Goal: Information Seeking & Learning: Learn about a topic

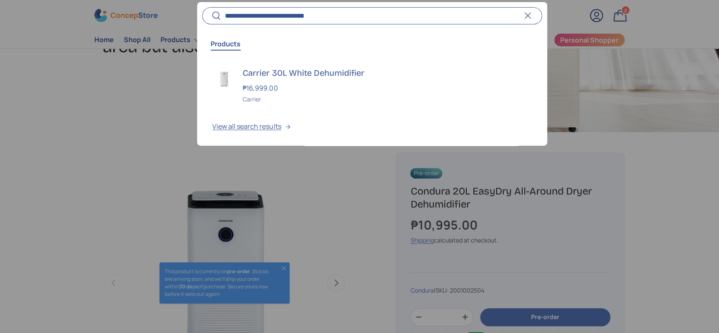
scroll to position [166, 0]
type input "**********"
click at [273, 72] on h3 "Carrier 30L White Dehumidifier" at bounding box center [387, 73] width 289 height 12
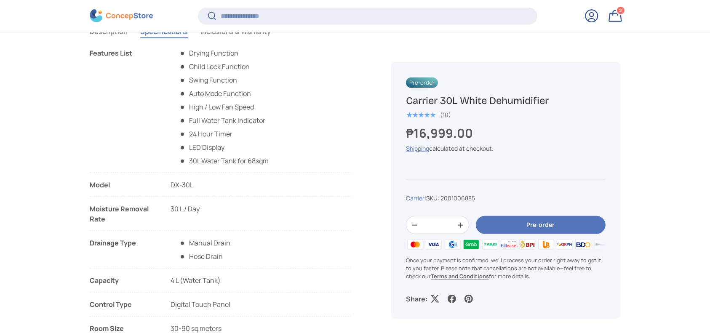
scroll to position [841, 0]
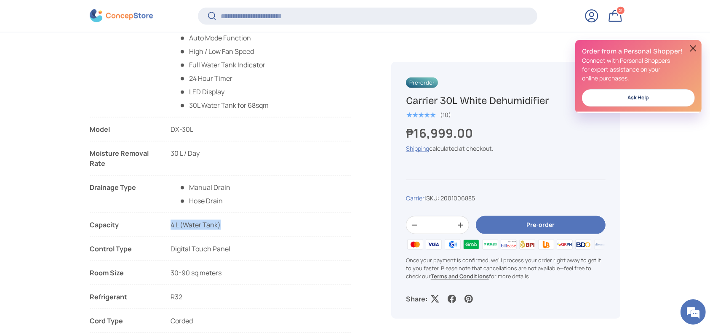
copy span "4 L (Water Tank)"
drag, startPoint x: 255, startPoint y: 224, endPoint x: 164, endPoint y: 231, distance: 91.3
click at [164, 231] on li "Capacity 4 L (Water Tank)" at bounding box center [220, 228] width 261 height 17
